Goal: Find specific page/section: Find specific page/section

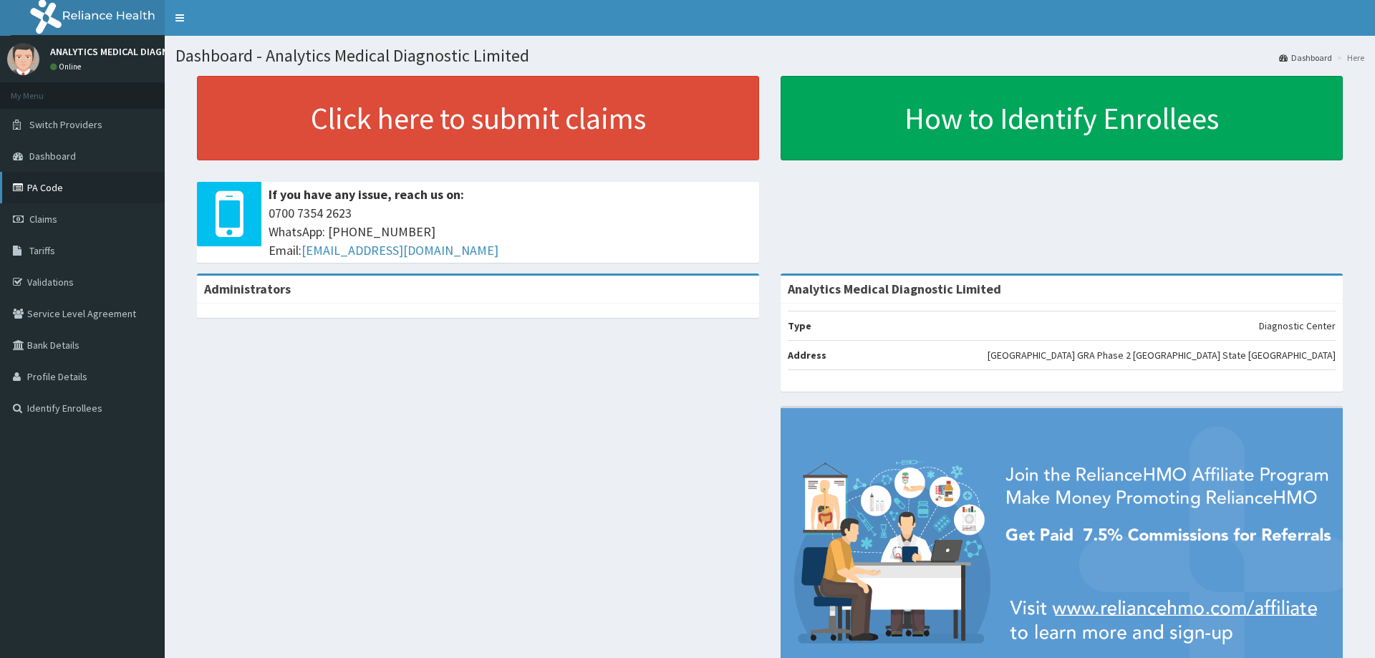
click at [92, 192] on link "PA Code" at bounding box center [82, 188] width 165 height 32
click at [15, 246] on icon at bounding box center [20, 251] width 14 height 10
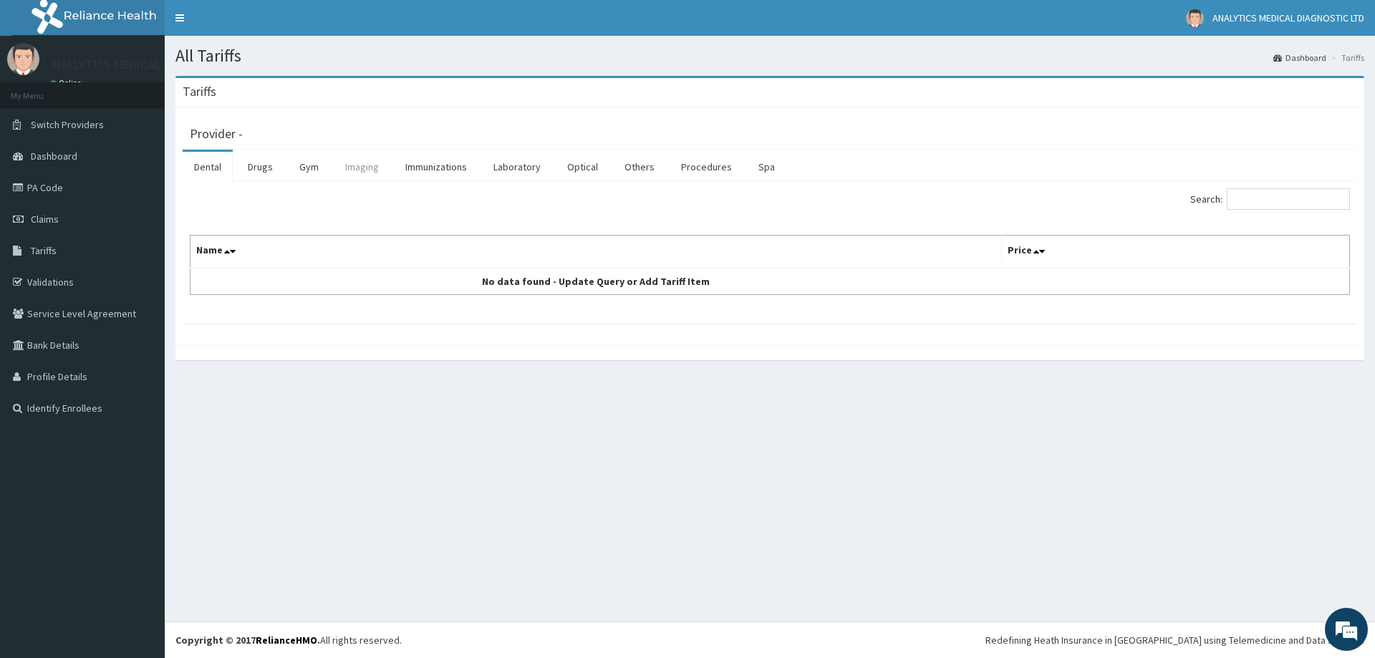
click at [354, 170] on link "Imaging" at bounding box center [362, 167] width 57 height 30
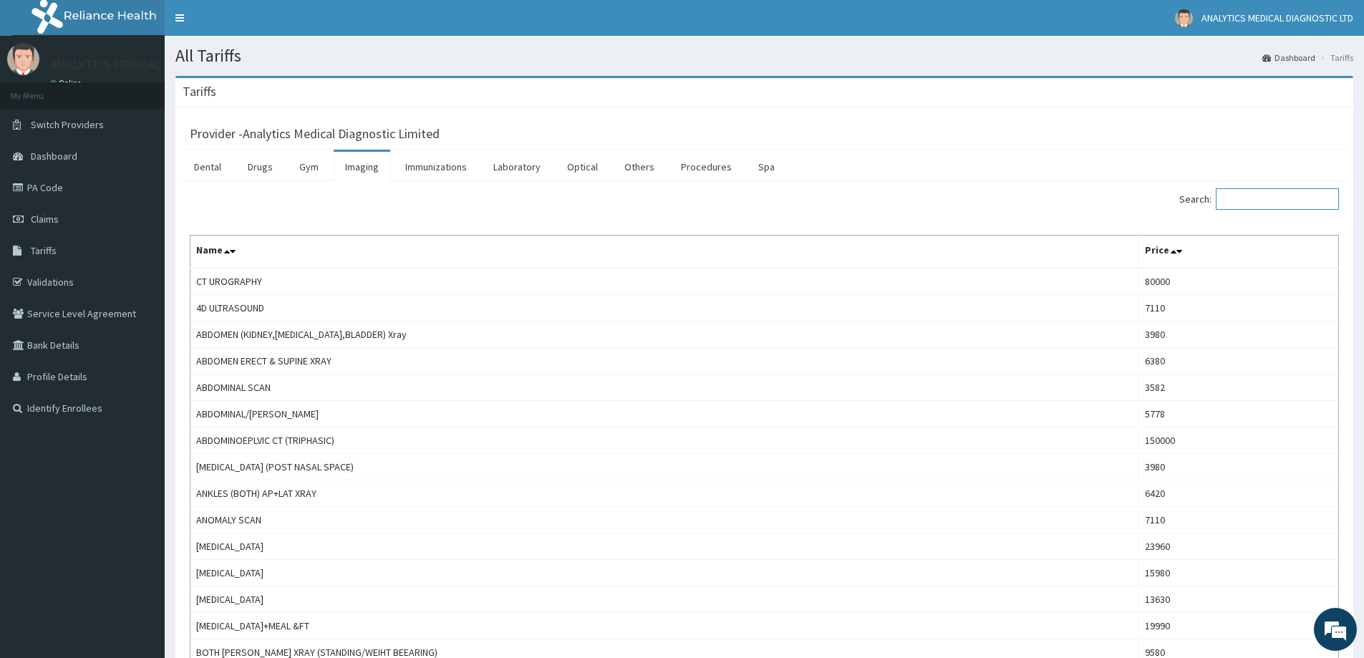
click at [1269, 198] on input "Search:" at bounding box center [1277, 198] width 123 height 21
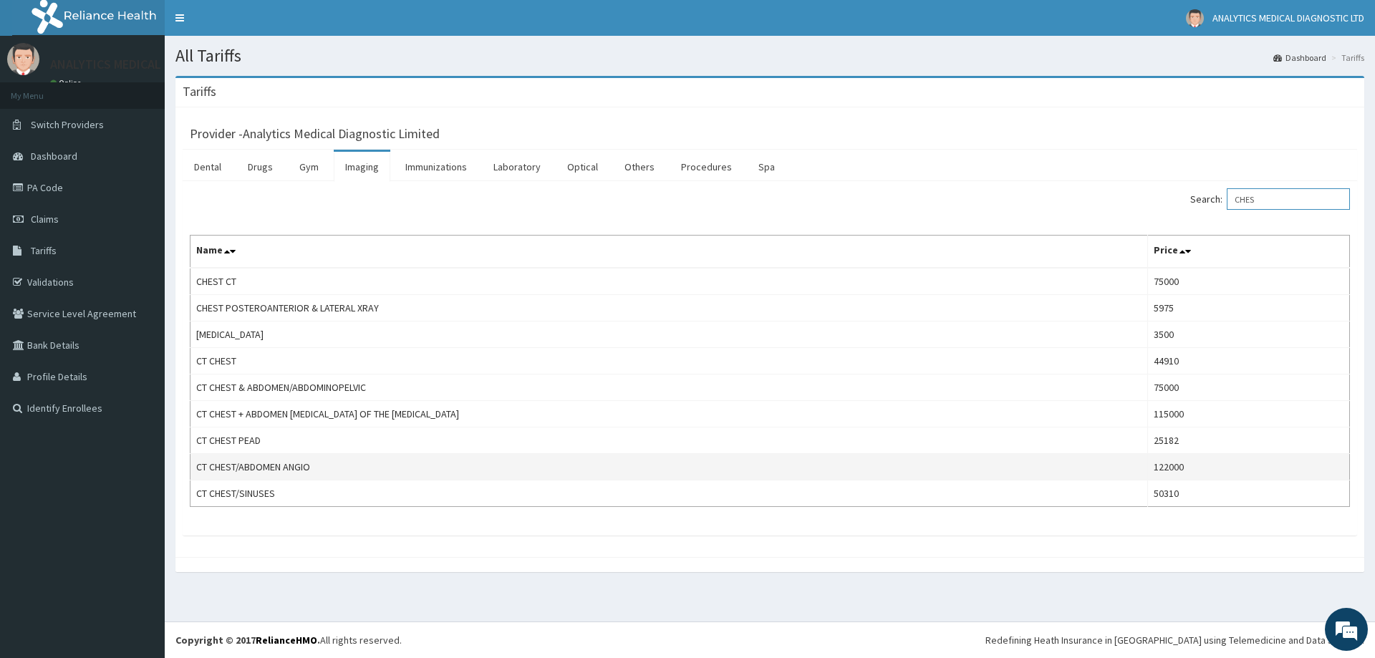
type input "CHES"
click at [544, 472] on td "CT CHEST/ABDOMEN ANGIO" at bounding box center [668, 467] width 957 height 26
